Goal: Navigation & Orientation: Find specific page/section

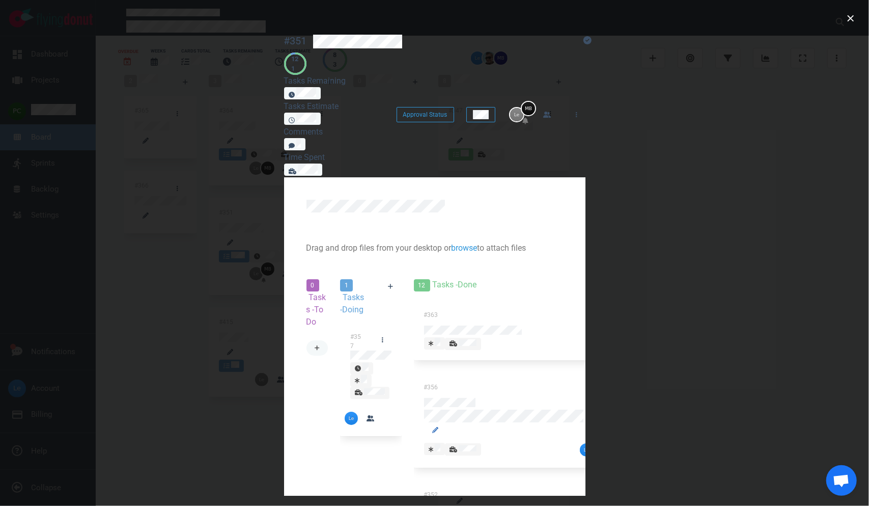
click at [307, 340] on link at bounding box center [318, 347] width 22 height 15
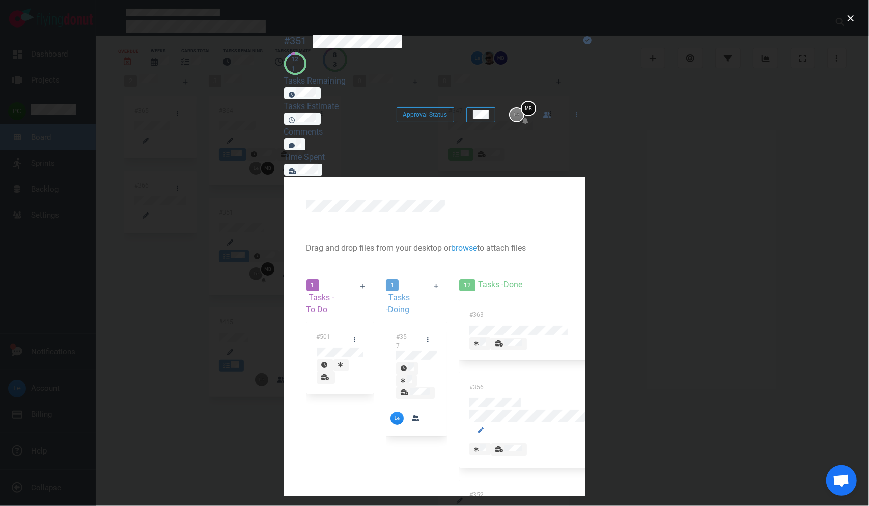
click at [317, 347] on div at bounding box center [340, 353] width 47 height 12
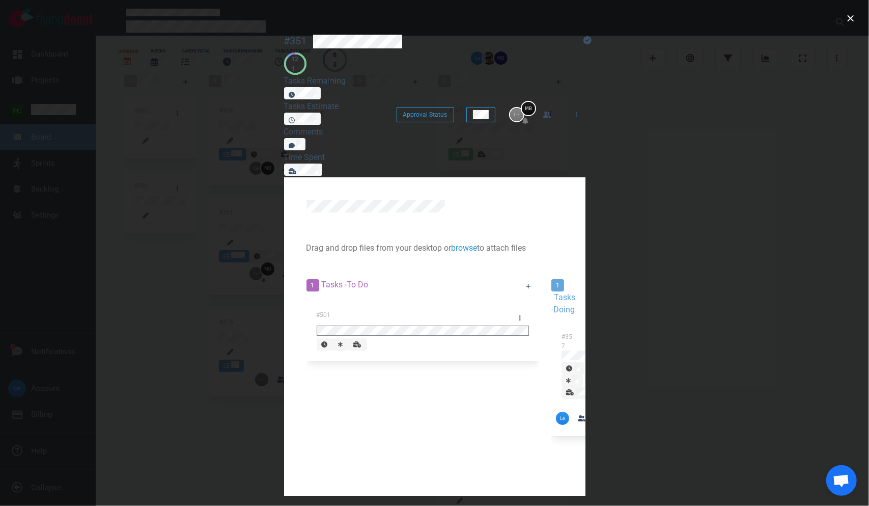
click at [317, 304] on div "#501" at bounding box center [423, 330] width 213 height 53
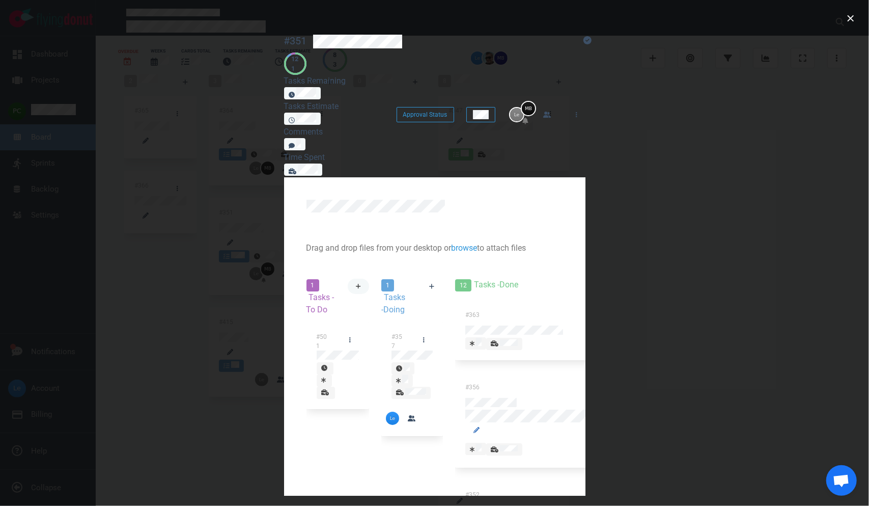
click at [356, 283] on icon at bounding box center [359, 286] width 6 height 6
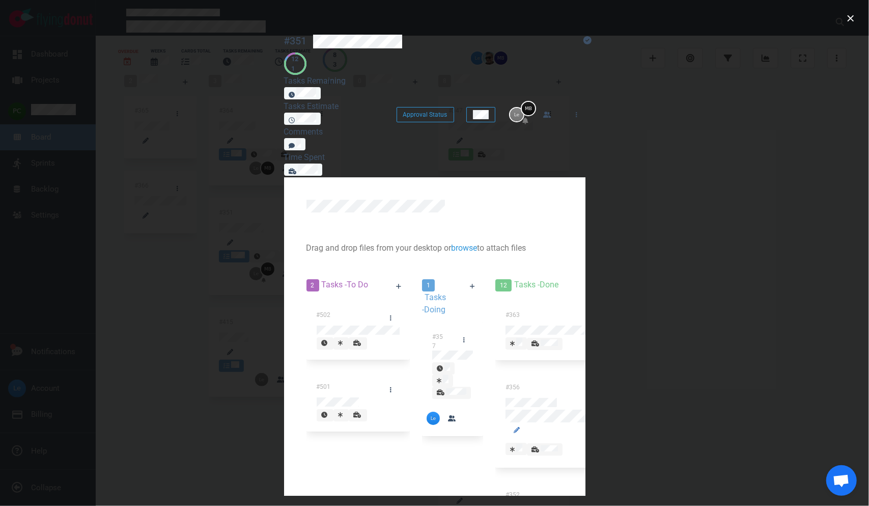
click at [317, 325] on div at bounding box center [358, 331] width 83 height 12
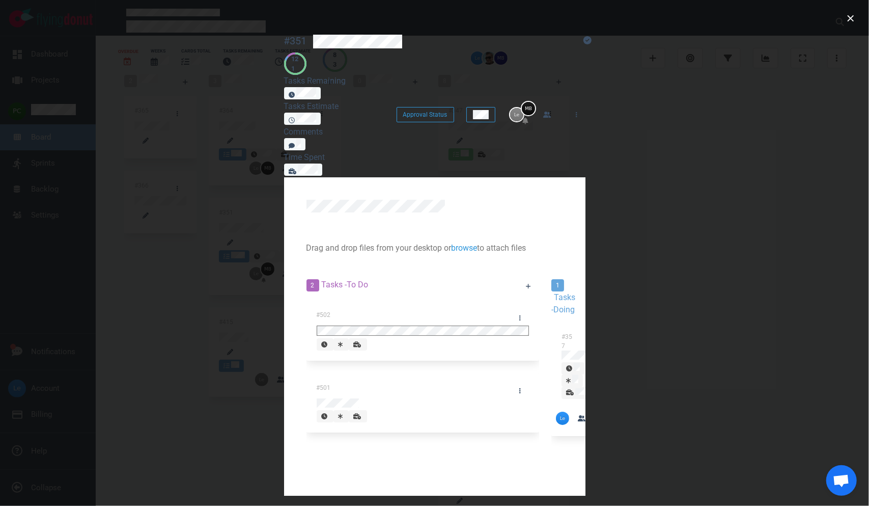
click at [512, 272] on div at bounding box center [529, 286] width 34 height 28
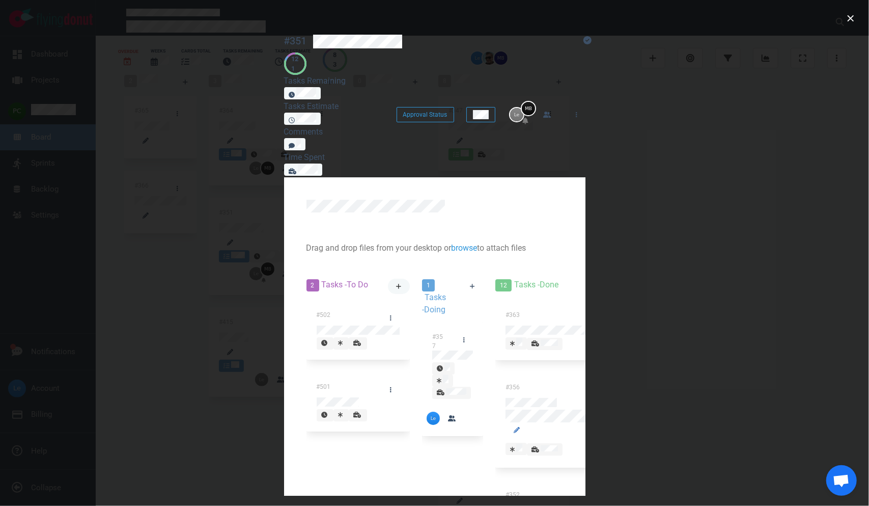
click at [396, 283] on icon at bounding box center [399, 286] width 6 height 6
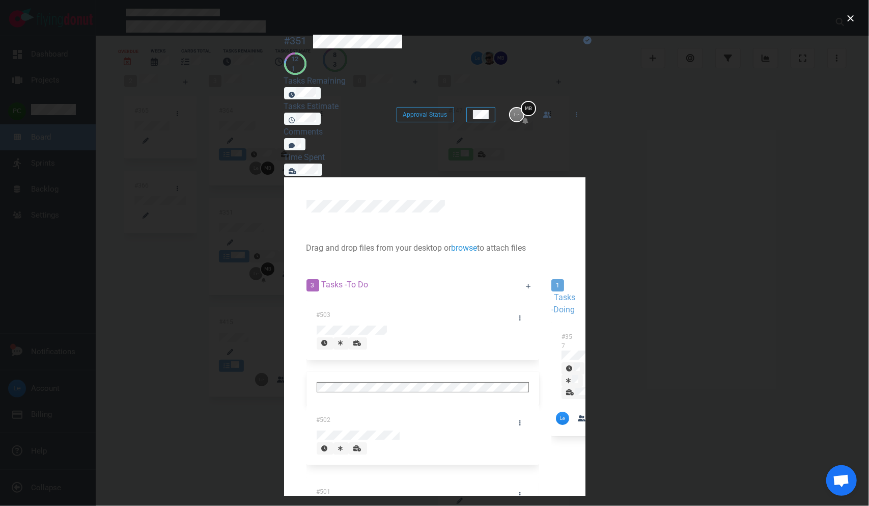
click at [307, 363] on div "#503 #502 #501" at bounding box center [423, 424] width 233 height 249
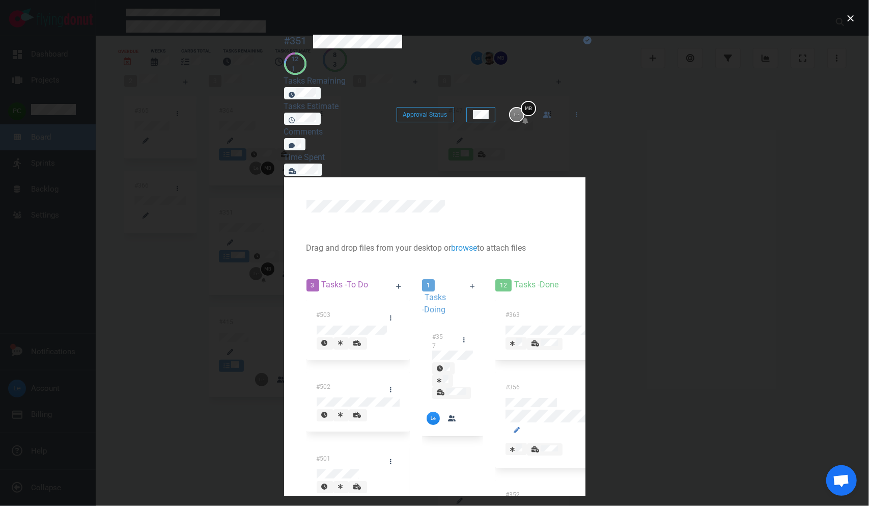
click at [317, 469] on div at bounding box center [358, 475] width 83 height 12
click at [396, 283] on icon at bounding box center [399, 286] width 6 height 6
